Goal: Task Accomplishment & Management: Use online tool/utility

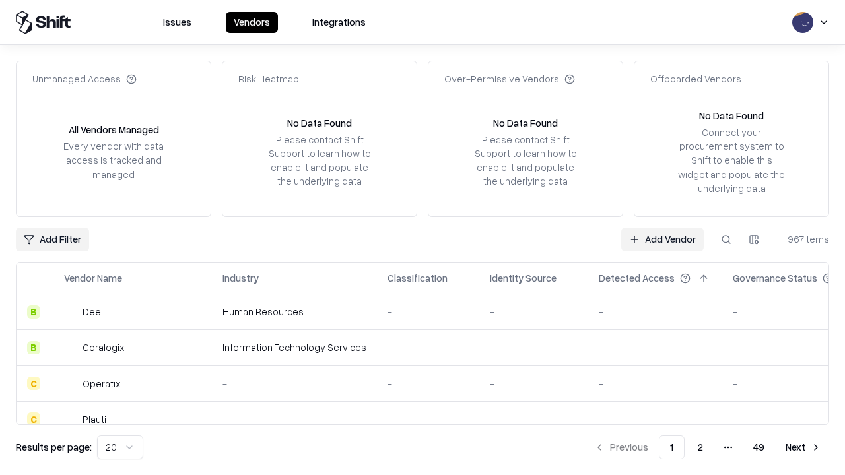
click at [662, 239] on link "Add Vendor" at bounding box center [662, 240] width 82 height 24
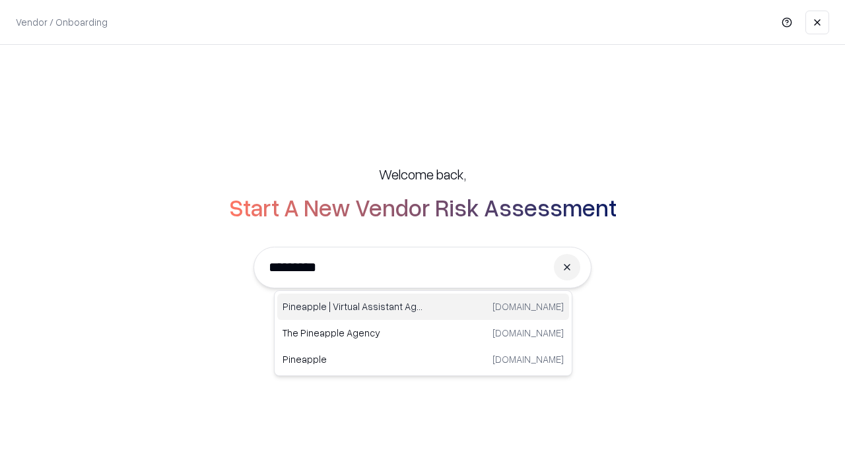
click at [423, 307] on div "Pineapple | Virtual Assistant Agency [DOMAIN_NAME]" at bounding box center [423, 307] width 292 height 26
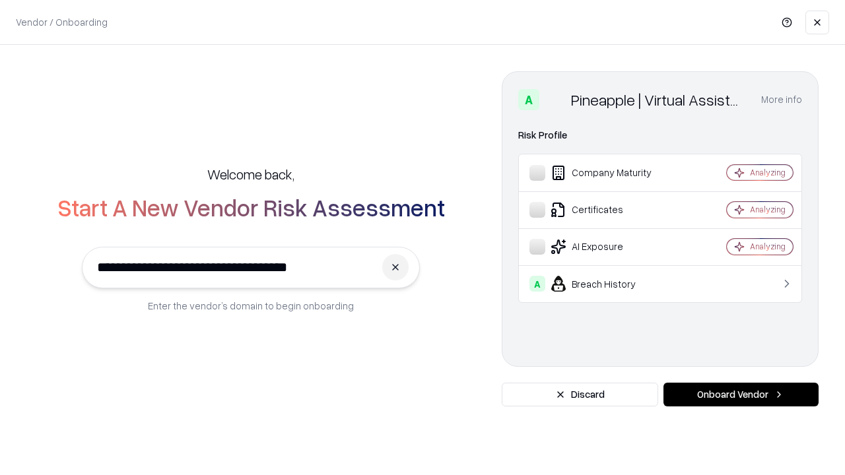
type input "**********"
click at [740, 395] on button "Onboard Vendor" at bounding box center [740, 395] width 155 height 24
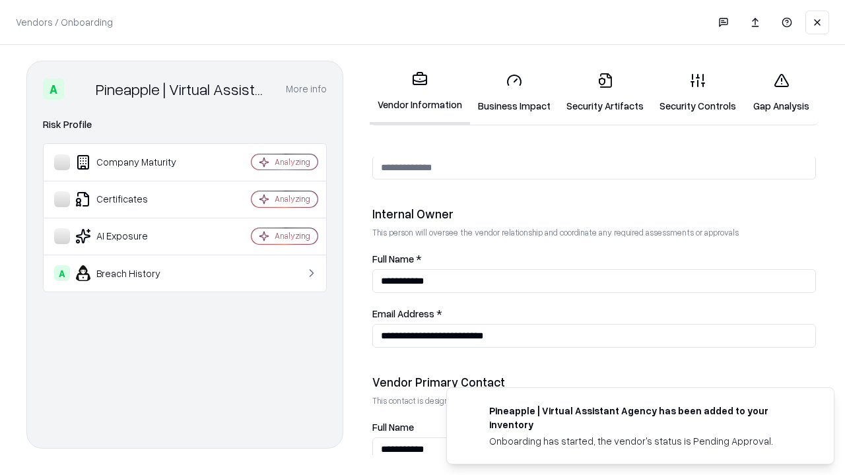
scroll to position [684, 0]
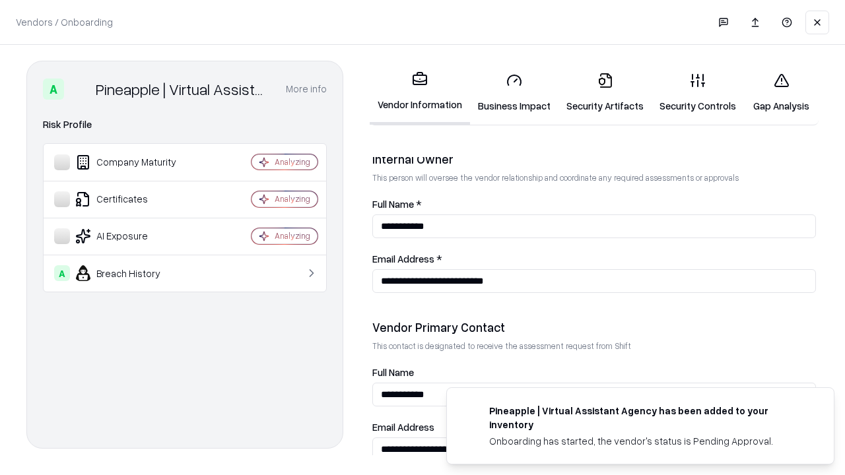
click at [514, 92] on link "Business Impact" at bounding box center [514, 92] width 88 height 61
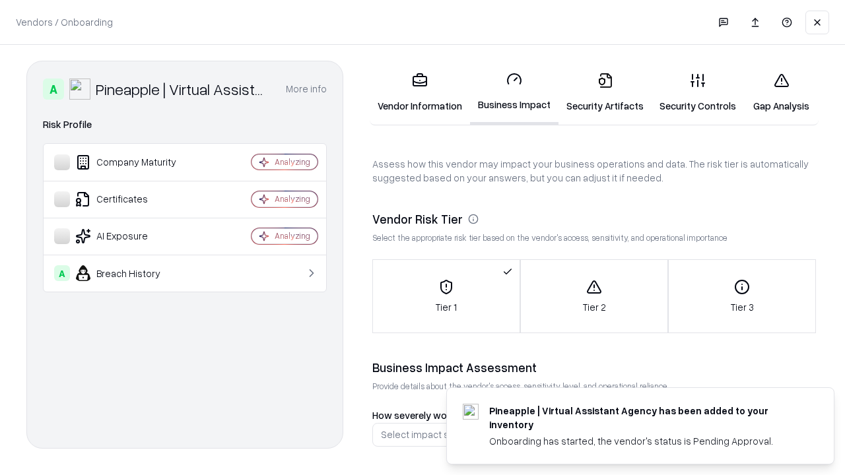
click at [781, 92] on link "Gap Analysis" at bounding box center [781, 92] width 75 height 61
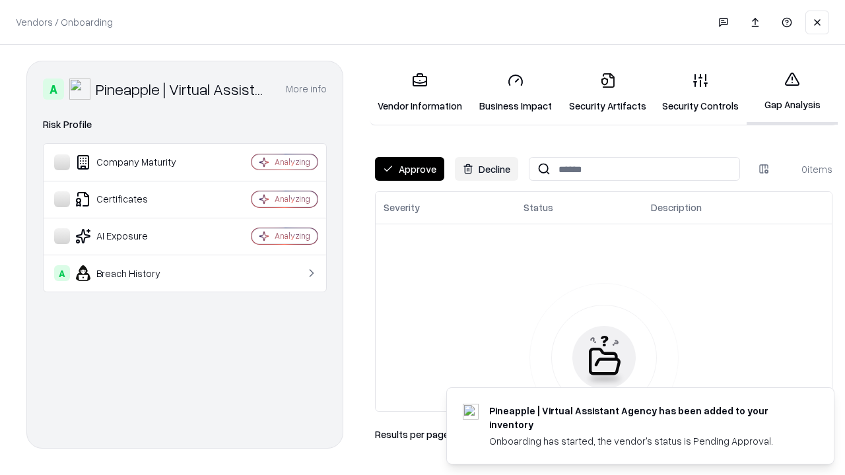
click at [409, 169] on button "Approve" at bounding box center [409, 169] width 69 height 24
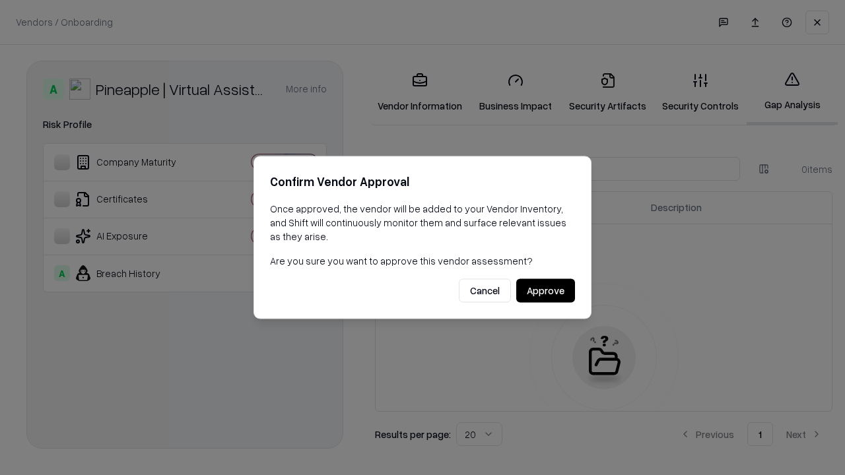
click at [545, 290] on button "Approve" at bounding box center [545, 291] width 59 height 24
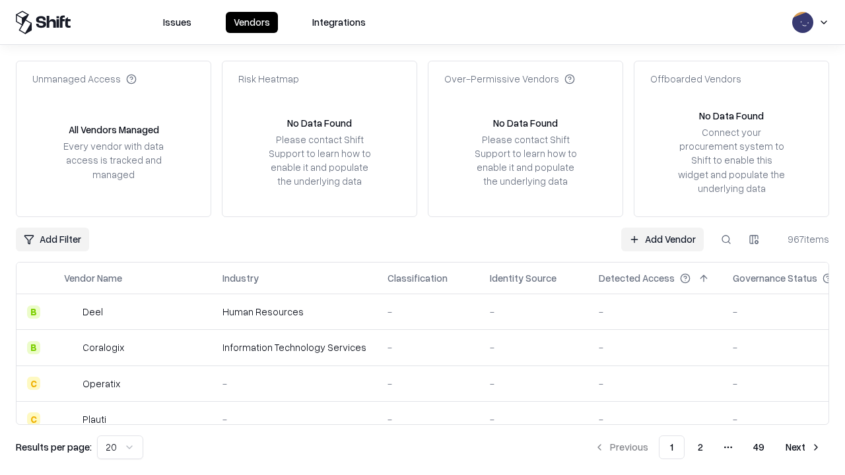
type input "**********"
click at [662, 239] on link "Add Vendor" at bounding box center [662, 240] width 82 height 24
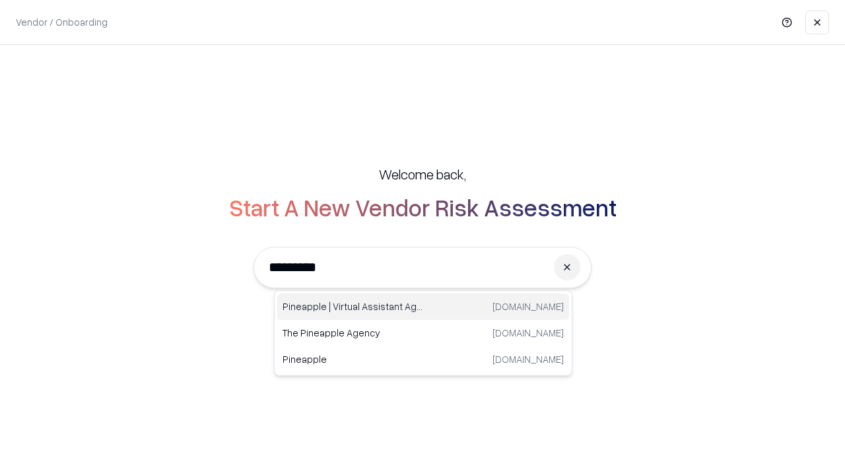
click at [423, 307] on div "Pineapple | Virtual Assistant Agency [DOMAIN_NAME]" at bounding box center [423, 307] width 292 height 26
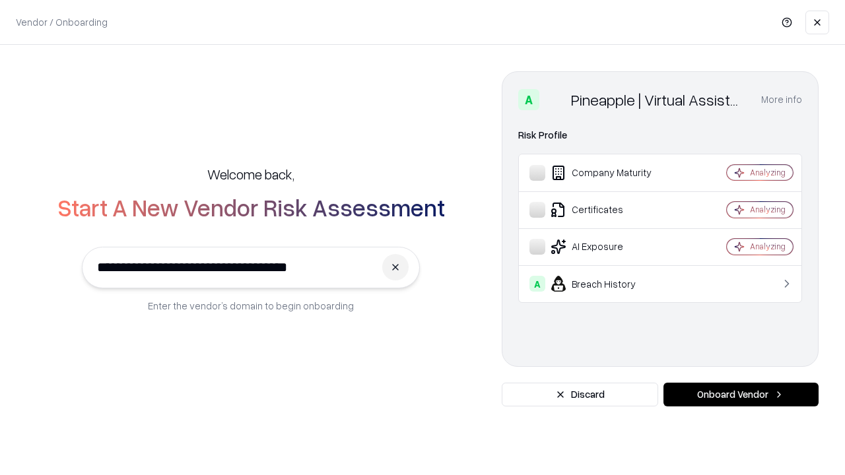
type input "**********"
click at [740, 395] on button "Onboard Vendor" at bounding box center [740, 395] width 155 height 24
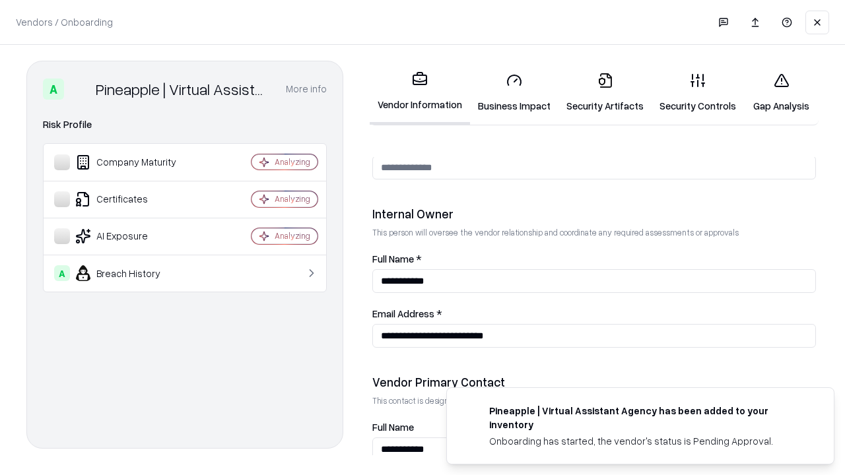
scroll to position [684, 0]
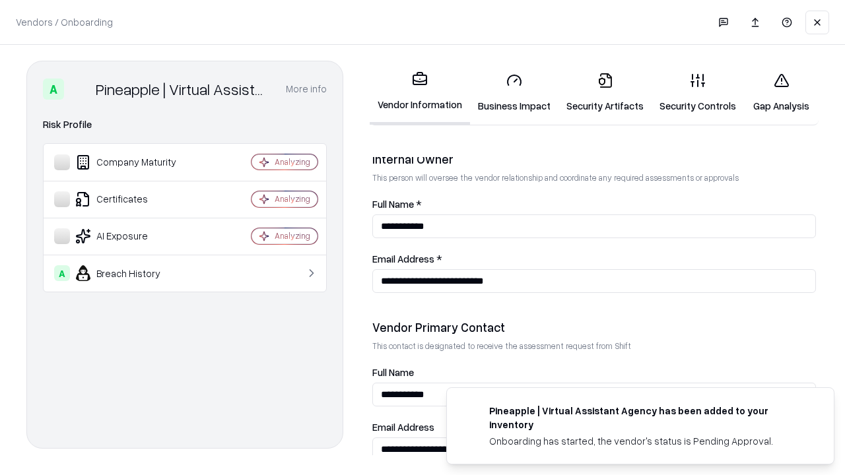
click at [781, 92] on link "Gap Analysis" at bounding box center [781, 92] width 75 height 61
